Goal: Task Accomplishment & Management: Use online tool/utility

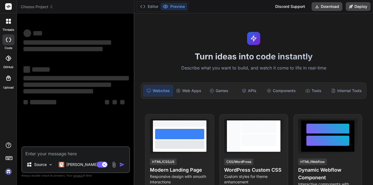
click at [8, 82] on div at bounding box center [8, 78] width 13 height 13
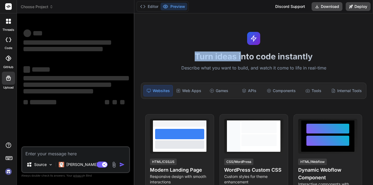
drag, startPoint x: 284, startPoint y: -15, endPoint x: 249, endPoint y: 62, distance: 84.2
click at [249, 62] on div "Turn ideas into code instantly Describe what you want to build, and watch it co…" at bounding box center [253, 99] width 238 height 172
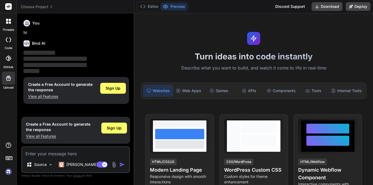
click at [321, 34] on div "Turn ideas into code instantly Describe what you want to build, and watch it co…" at bounding box center [253, 99] width 238 height 172
click at [33, 7] on span "Choose Project" at bounding box center [37, 6] width 32 height 5
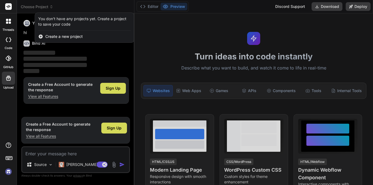
click at [65, 35] on span "Create a new project" at bounding box center [63, 36] width 37 height 5
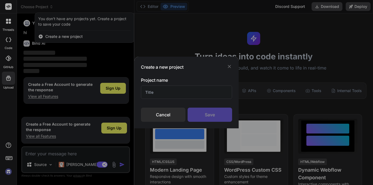
click at [230, 67] on icon at bounding box center [228, 66] width 5 height 5
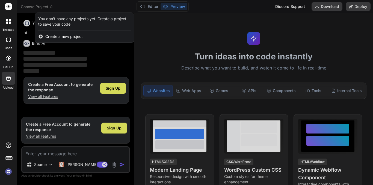
click at [8, 174] on img at bounding box center [8, 171] width 9 height 9
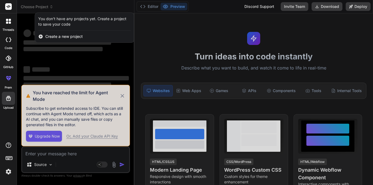
click at [123, 96] on div at bounding box center [186, 92] width 373 height 185
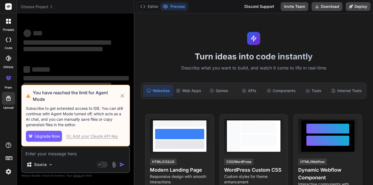
click at [124, 97] on icon at bounding box center [122, 96] width 4 height 4
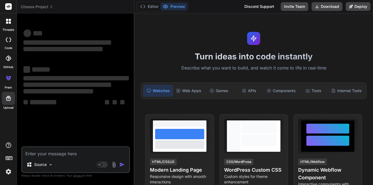
click at [39, 5] on span "Choose Project" at bounding box center [37, 6] width 32 height 5
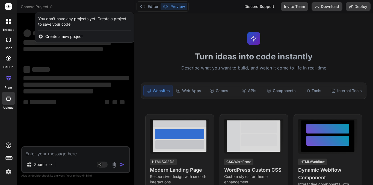
click at [39, 5] on div at bounding box center [186, 92] width 373 height 185
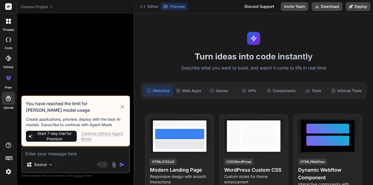
click at [120, 106] on icon at bounding box center [122, 107] width 6 height 7
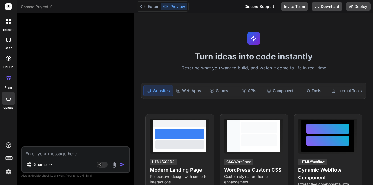
click at [49, 8] on span "Choose Project" at bounding box center [37, 6] width 32 height 5
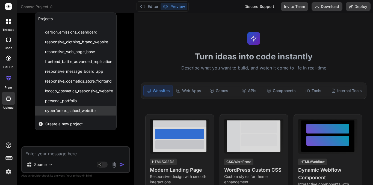
click at [83, 111] on span "cyberforenx_school_website" at bounding box center [70, 110] width 50 height 5
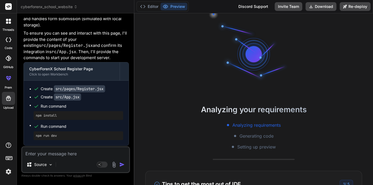
scroll to position [31, 0]
click at [326, 6] on button "Download" at bounding box center [320, 6] width 31 height 9
type textarea "x"
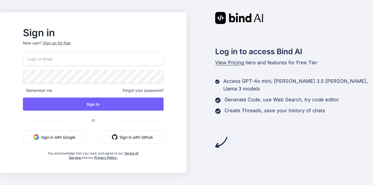
click at [63, 135] on button "Sign in with Google" at bounding box center [54, 137] width 63 height 13
click at [65, 143] on button "Sign in with Google" at bounding box center [54, 137] width 63 height 13
click at [82, 139] on button "Sign in with Google" at bounding box center [54, 137] width 63 height 13
click at [133, 57] on input "email" at bounding box center [93, 58] width 140 height 13
type input "[EMAIL_ADDRESS][DOMAIN_NAME]"
